Goal: Find specific page/section: Find specific page/section

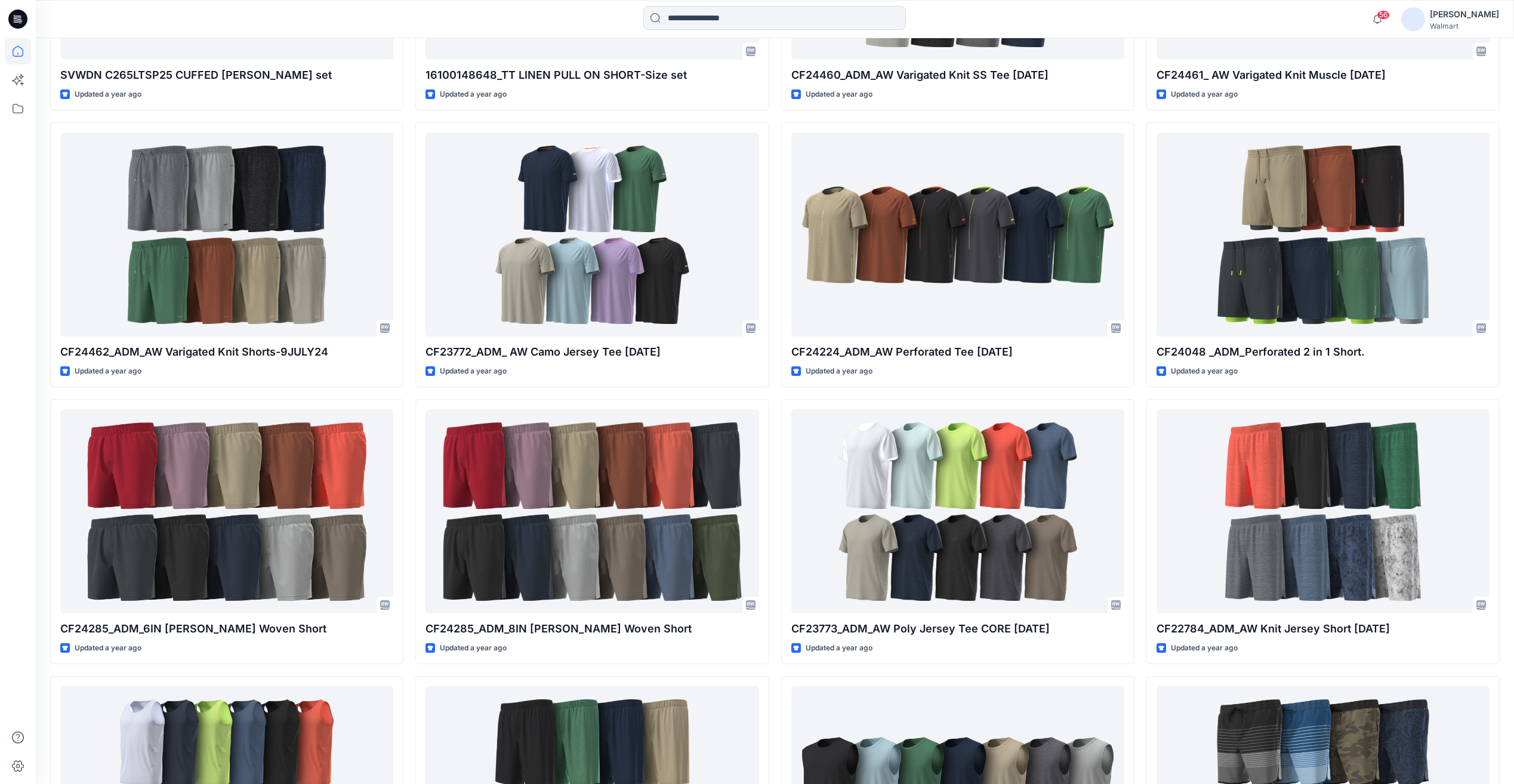
scroll to position [56523, 0]
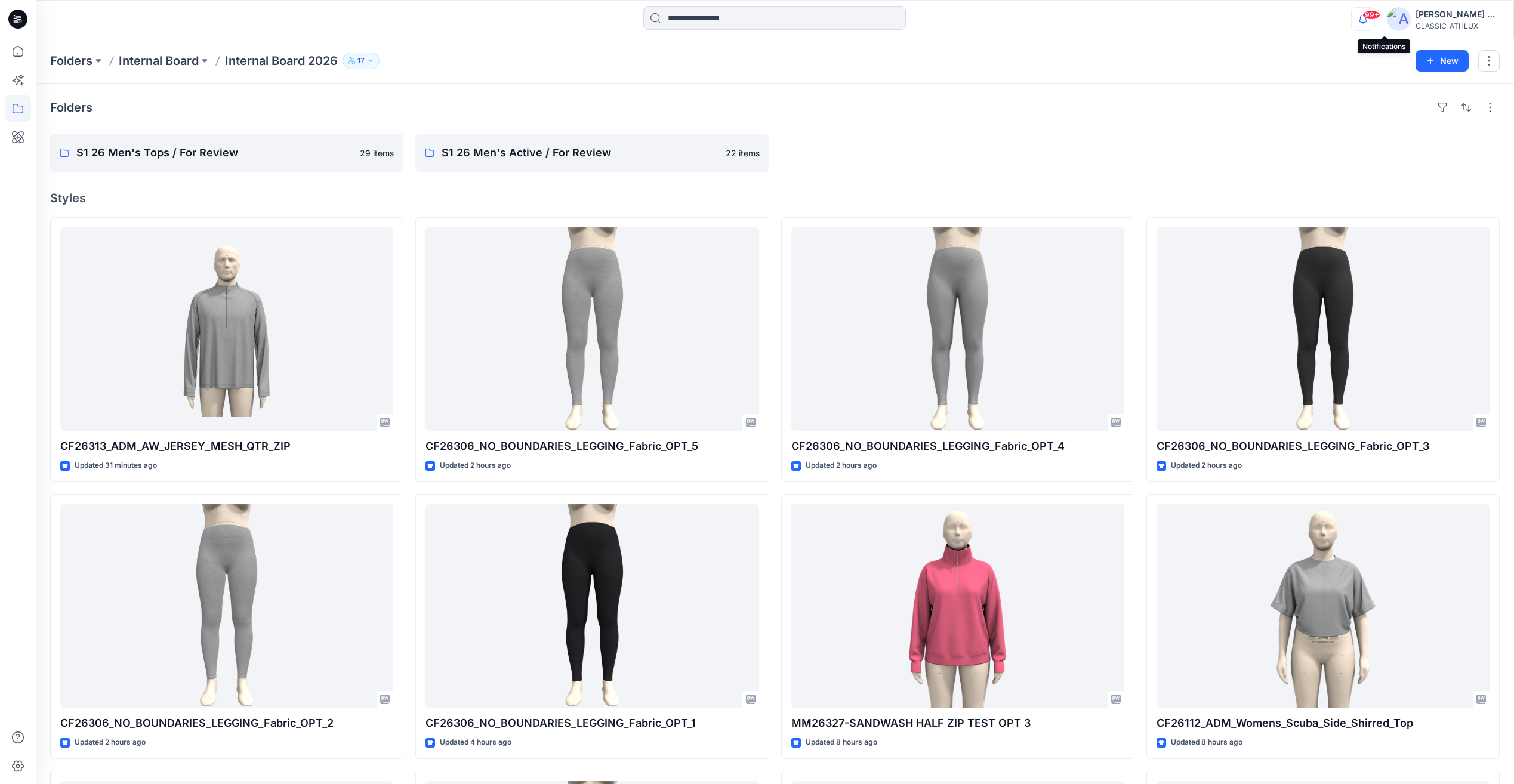
click at [1374, 23] on icon "button" at bounding box center [1362, 19] width 23 height 24
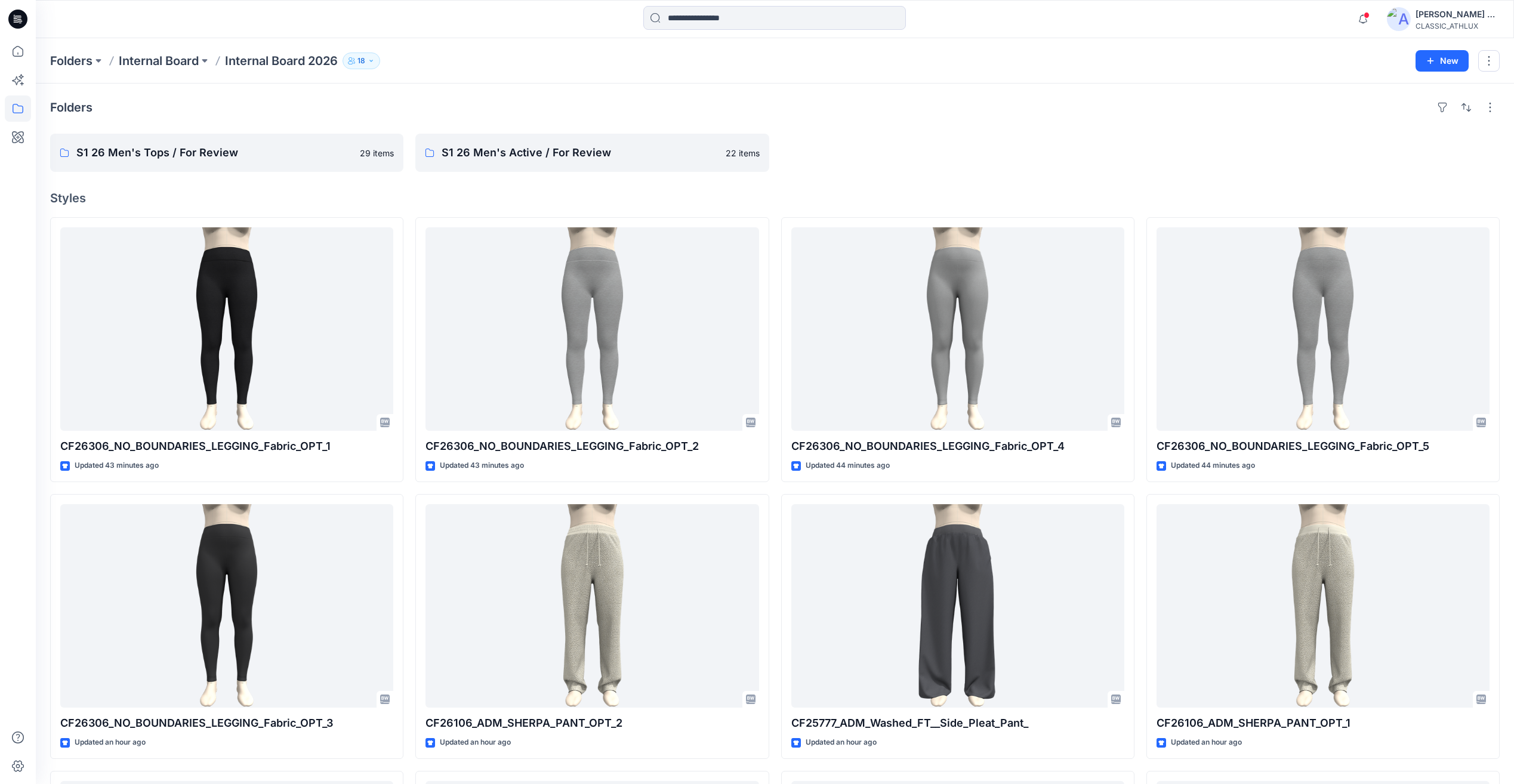
click at [380, 65] on button "18" at bounding box center [361, 60] width 38 height 16
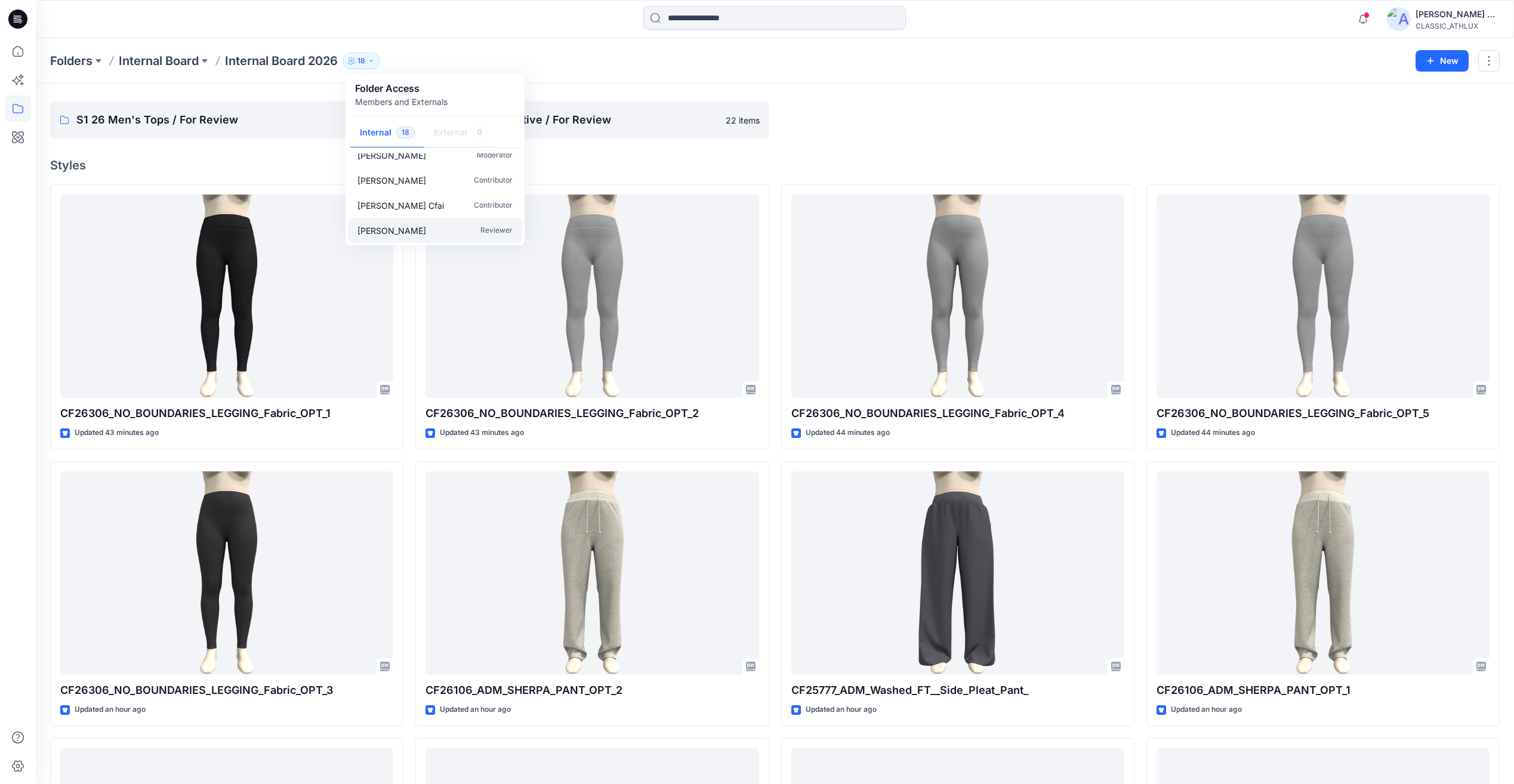
scroll to position [60, 0]
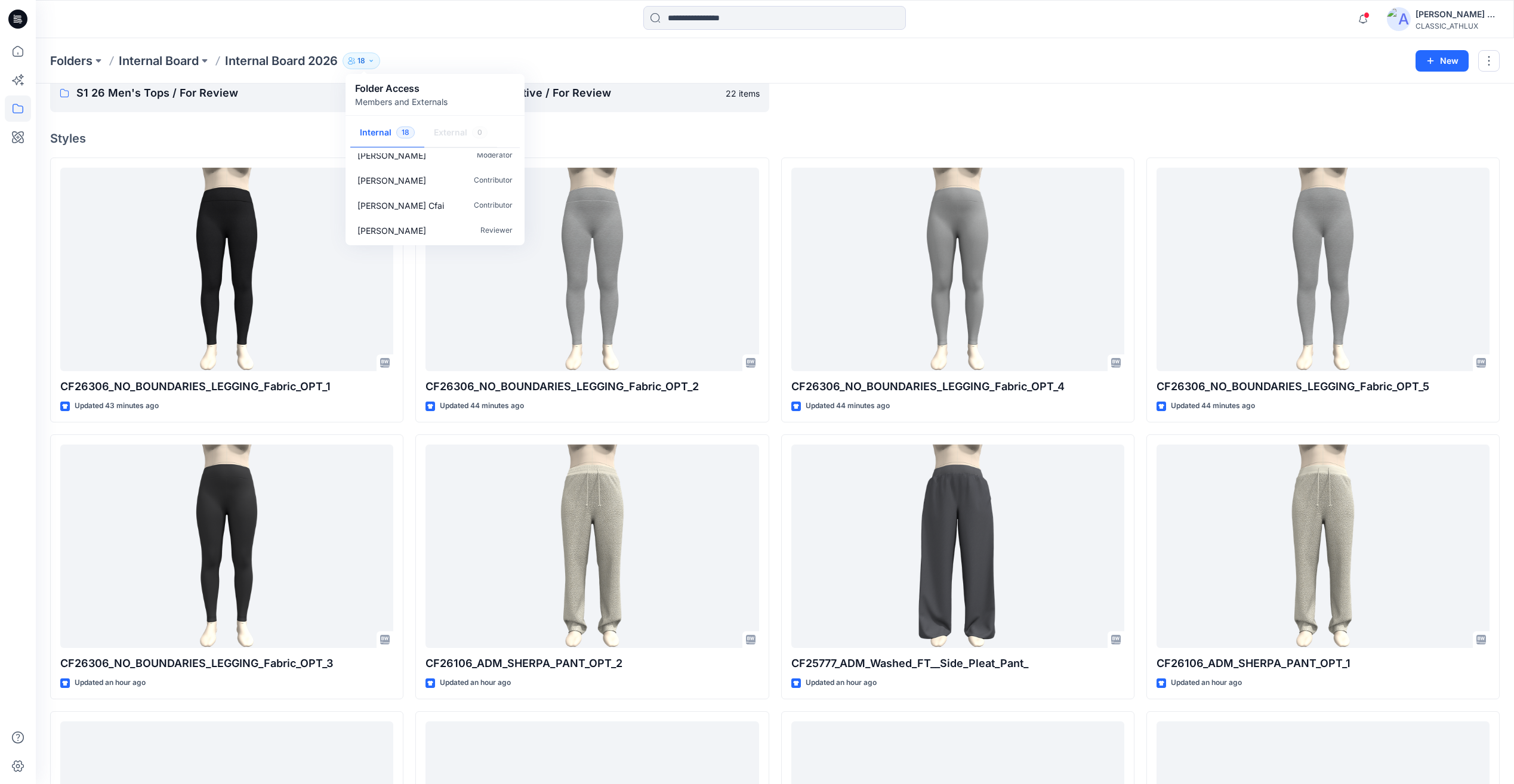
click at [1012, 113] on div "Folders S1 26 Men's Tops / For Review 29 items S1 26 Men's Active / For Review …" at bounding box center [775, 528] width 1478 height 1009
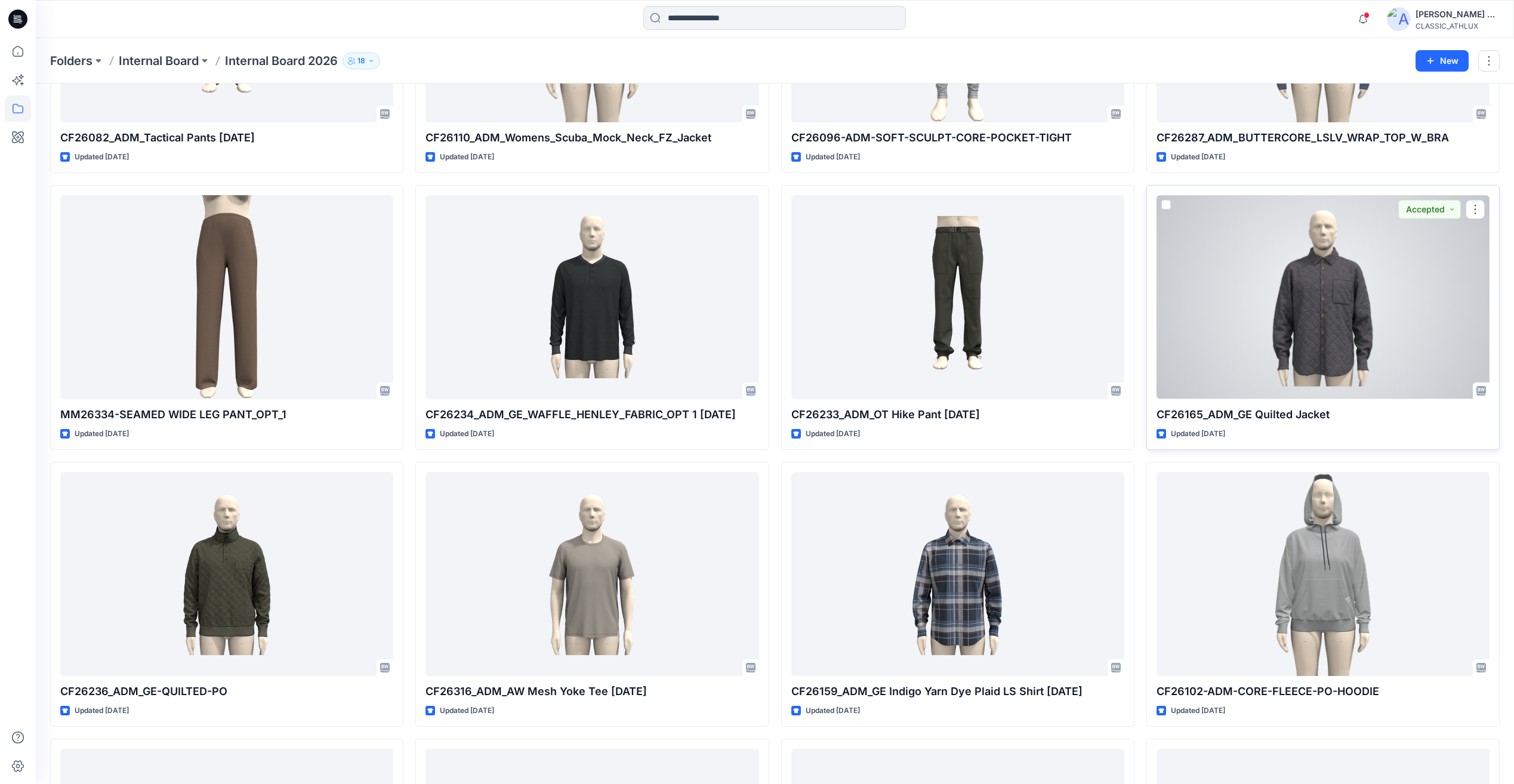
scroll to position [3099, 0]
